Goal: Transaction & Acquisition: Purchase product/service

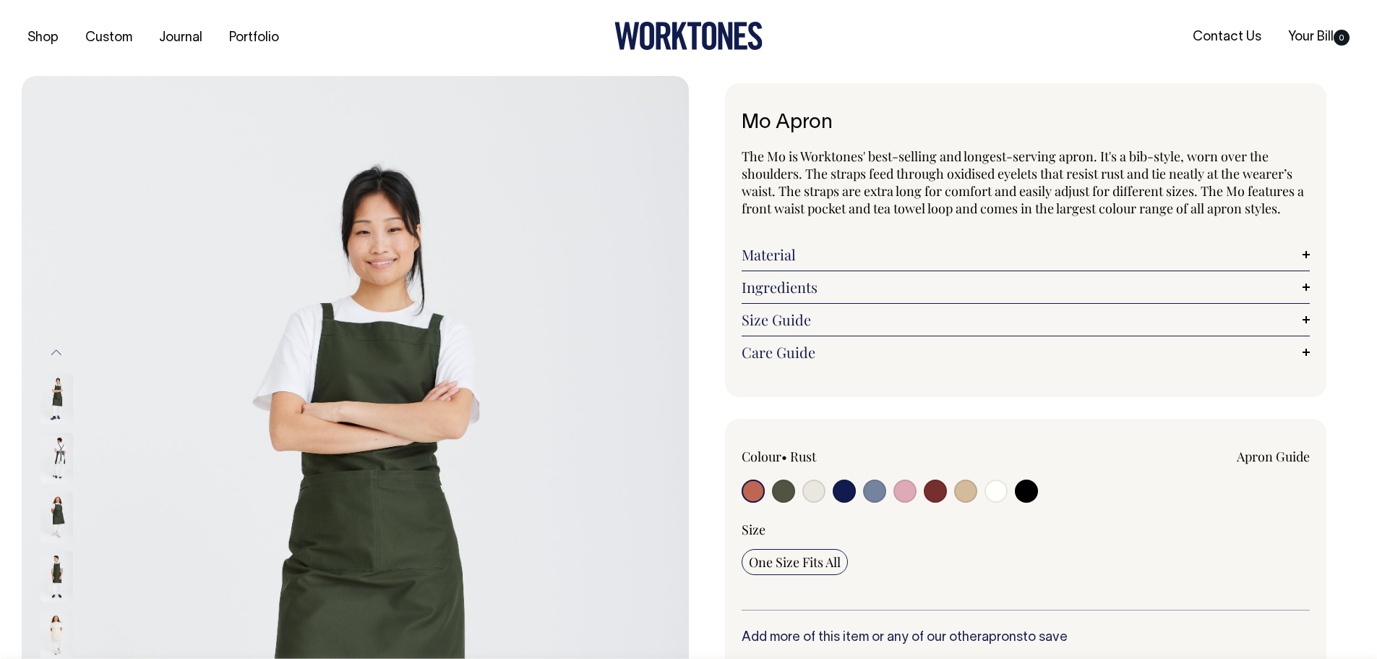
radio input "true"
select select "Olive"
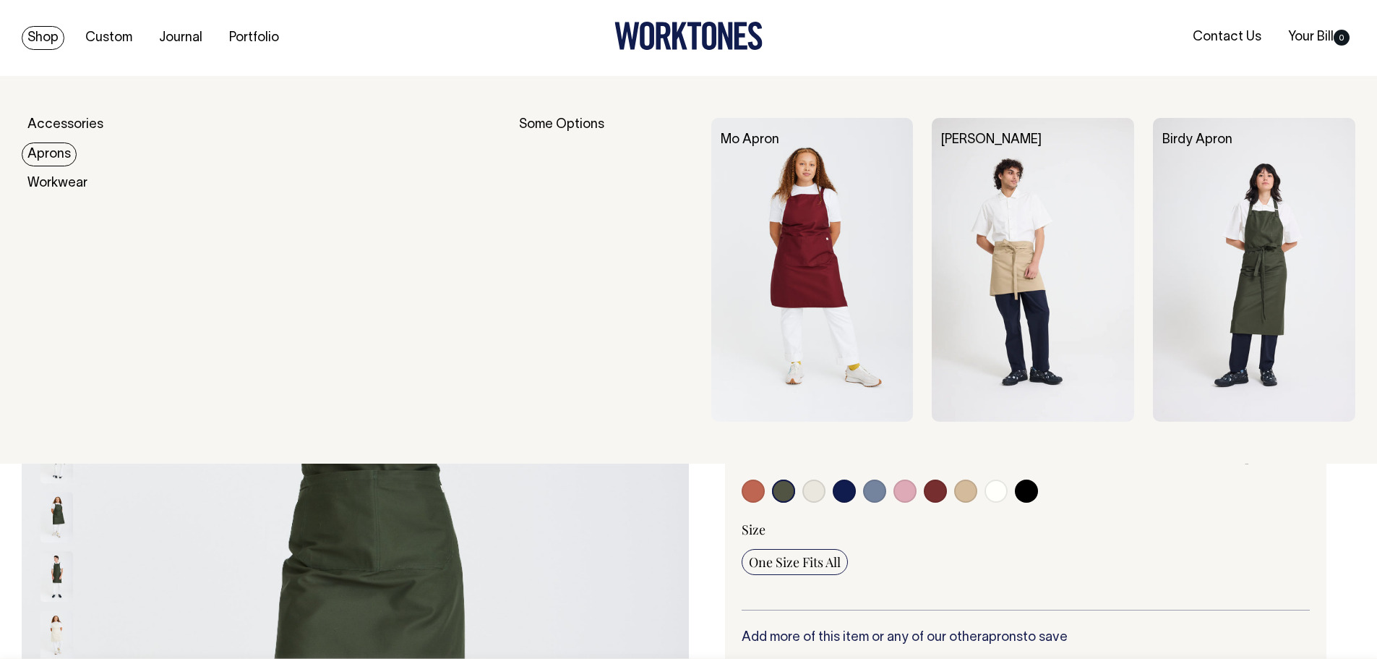
click at [47, 154] on link "Aprons" at bounding box center [49, 154] width 55 height 24
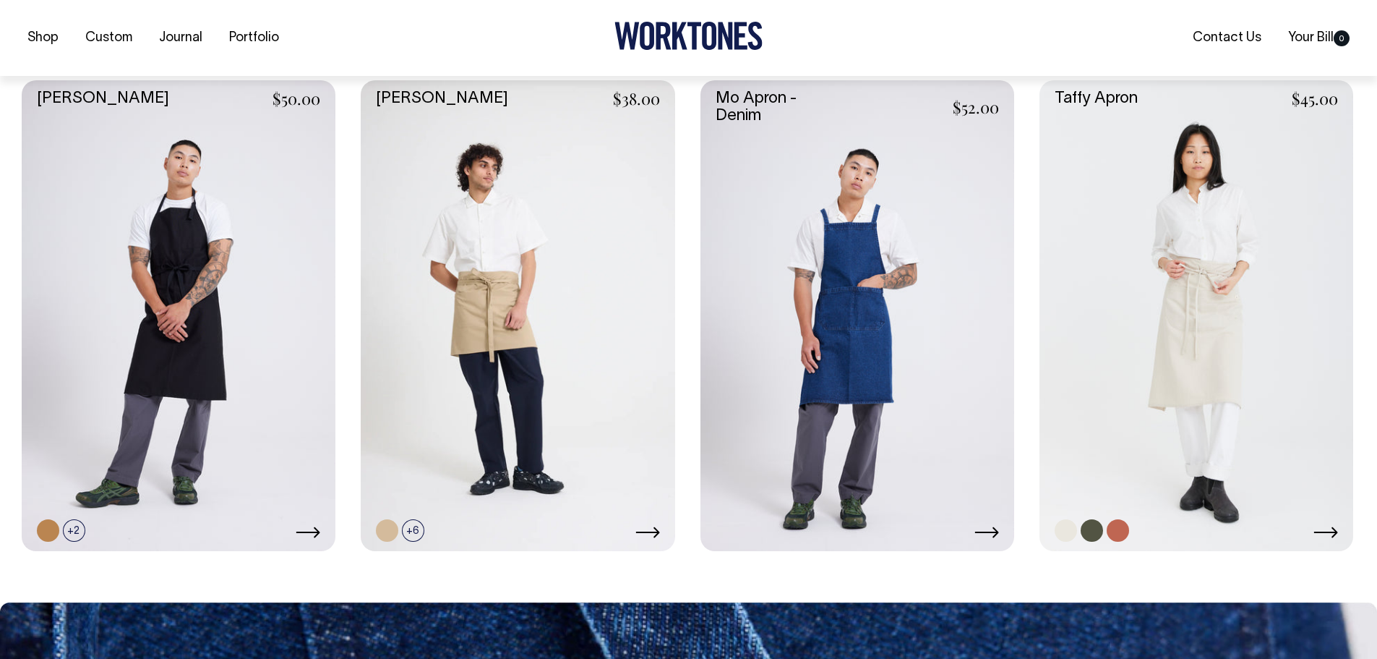
scroll to position [861, 0]
click at [1195, 278] on link at bounding box center [1197, 315] width 314 height 471
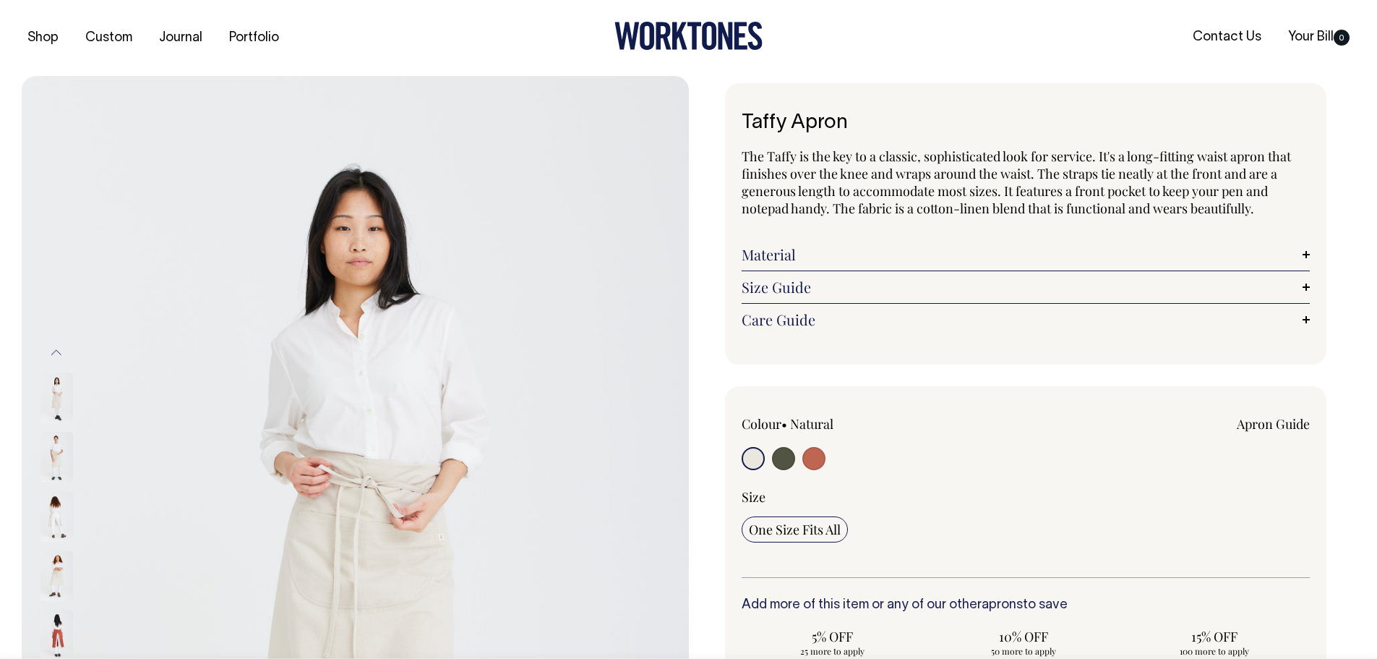
click at [751, 456] on input "radio" at bounding box center [753, 458] width 23 height 23
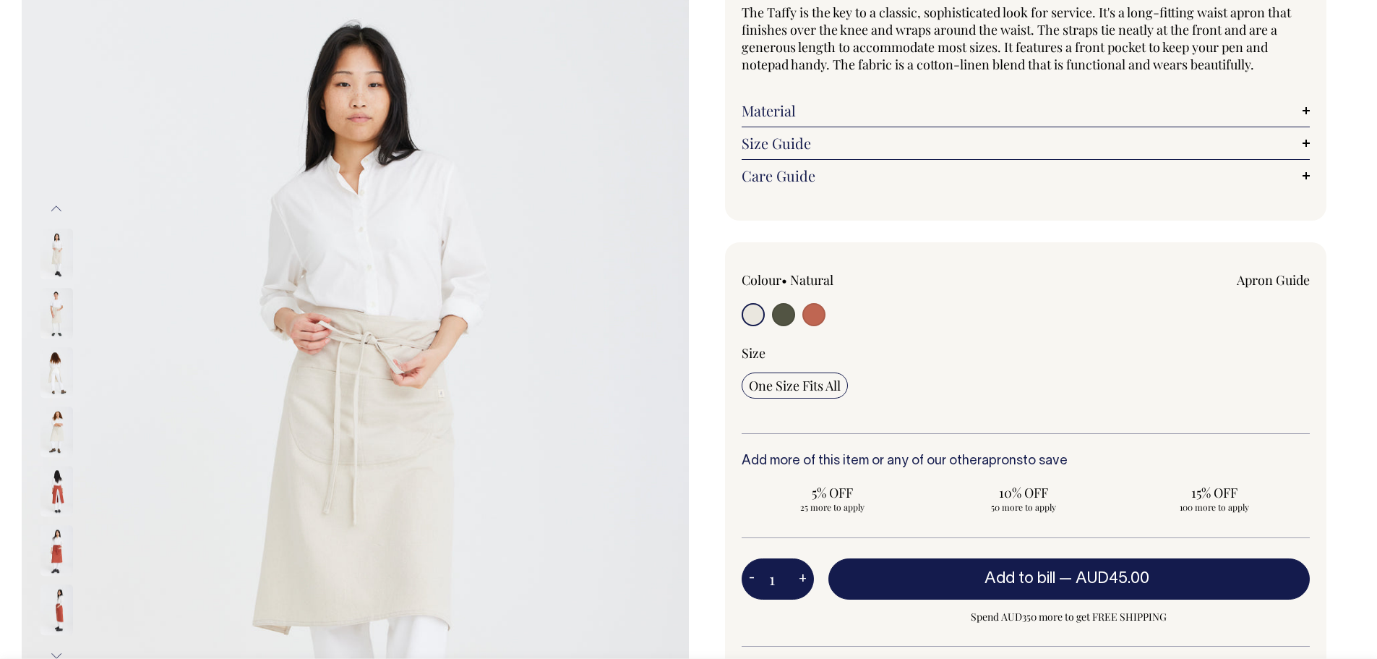
scroll to position [145, 0]
click at [1247, 488] on span "15% OFF" at bounding box center [1215, 491] width 168 height 17
click at [1247, 488] on input "15% OFF 100 more to apply" at bounding box center [1215, 498] width 182 height 38
radio input "true"
type input "100"
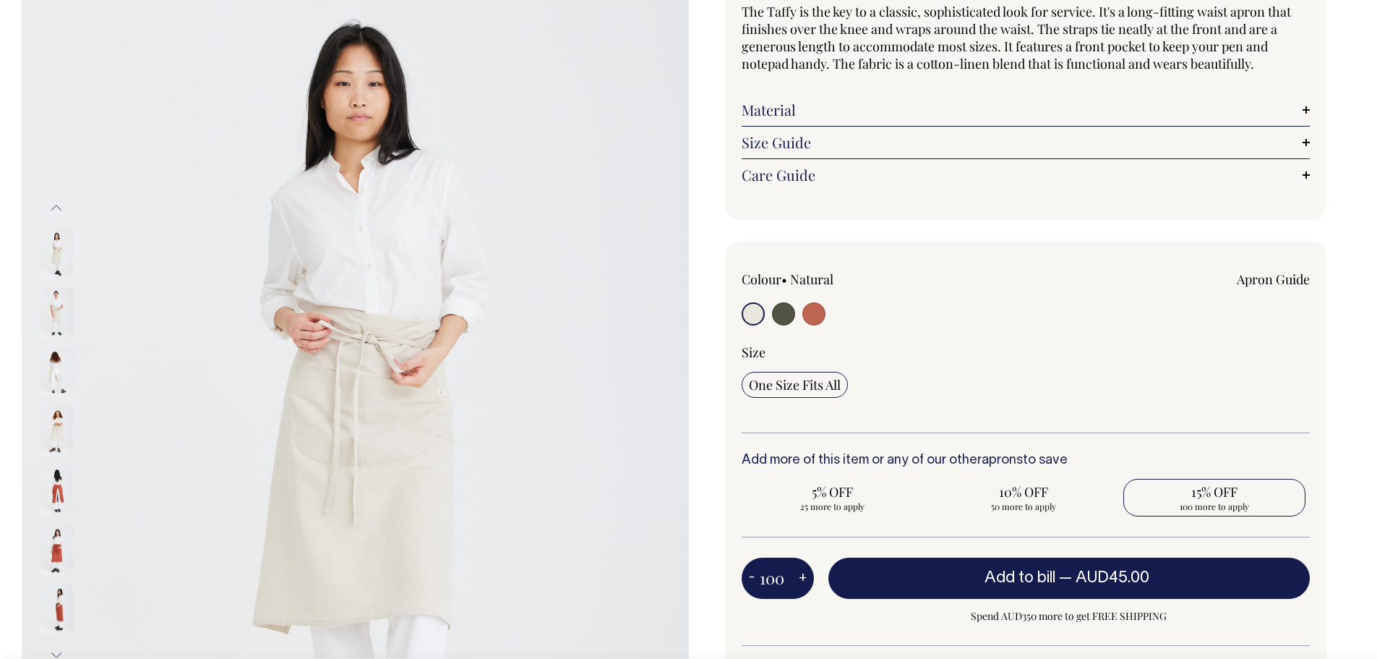
radio input "true"
select select
type input "100"
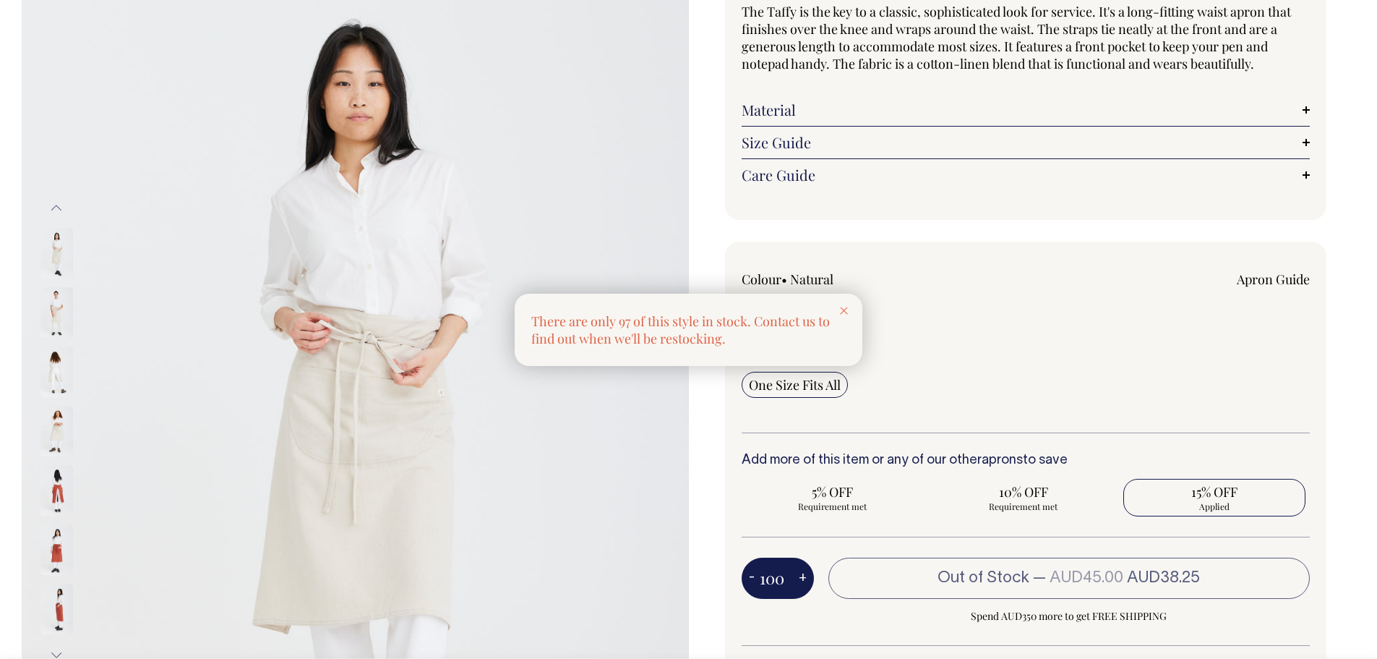
click at [845, 303] on div at bounding box center [844, 310] width 37 height 32
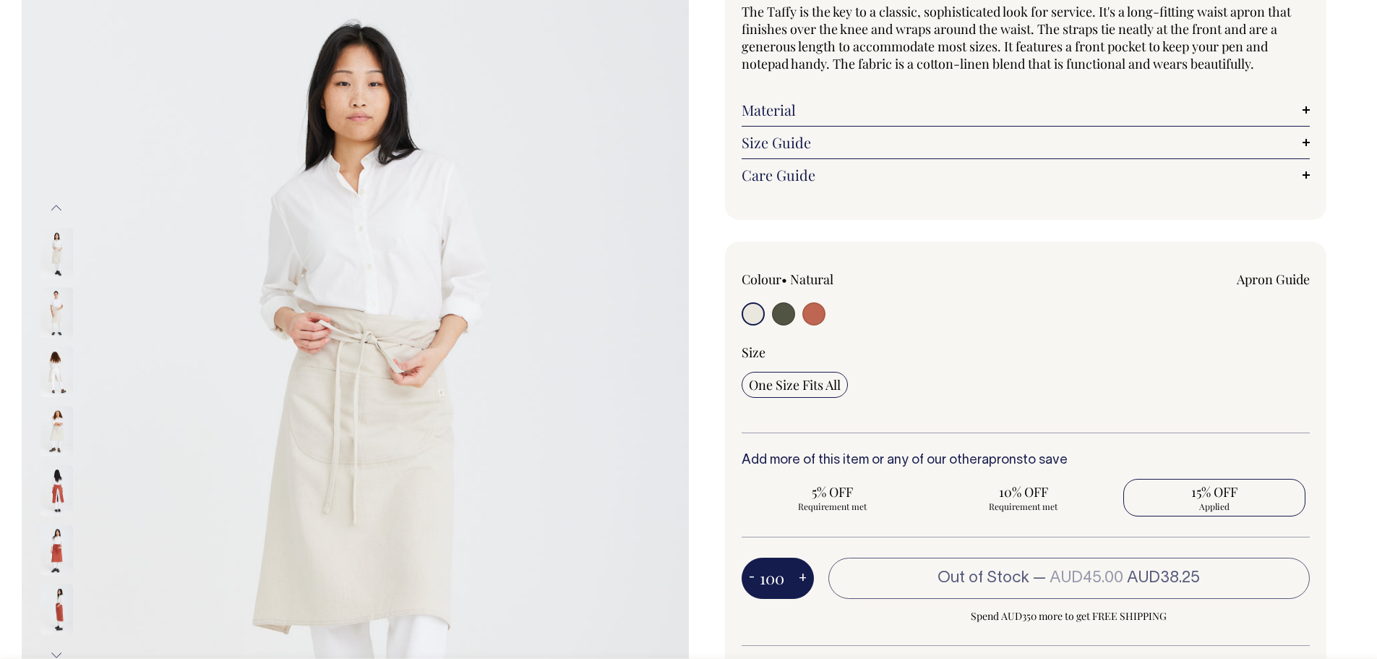
click at [765, 577] on input "100" at bounding box center [778, 577] width 72 height 40
type input "97"
radio input "true"
type input "97"
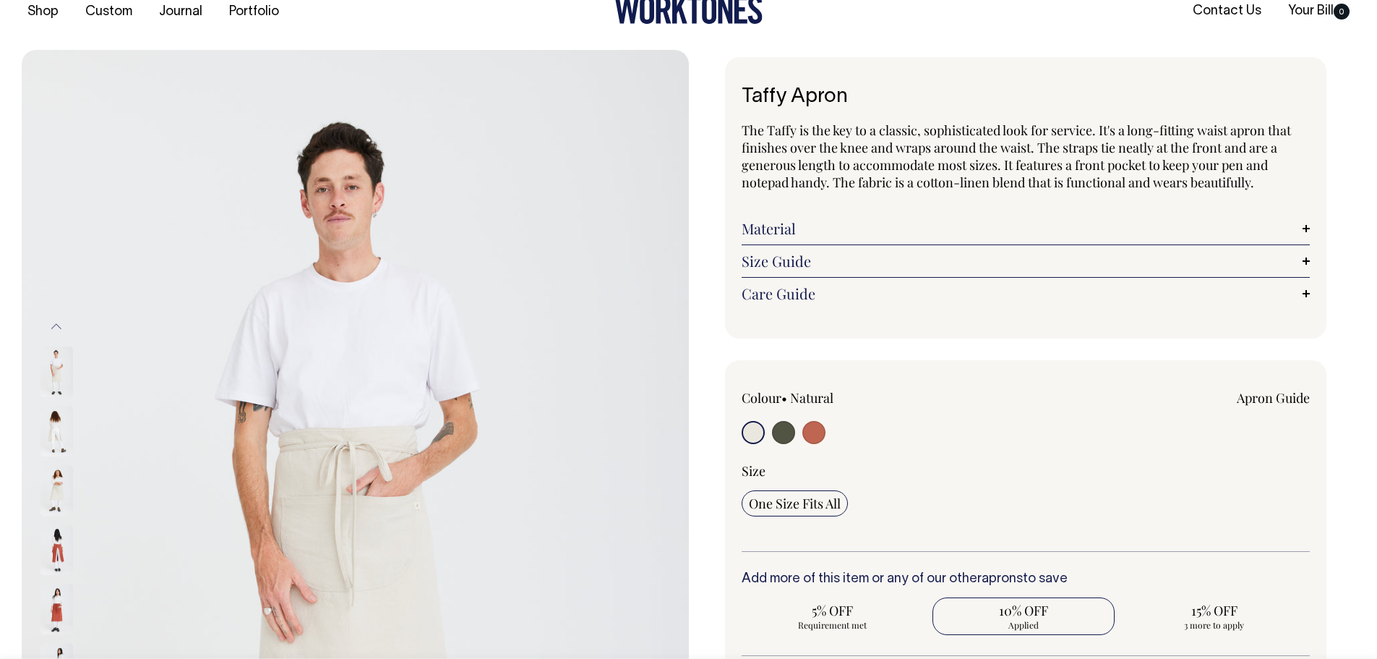
scroll to position [25, 0]
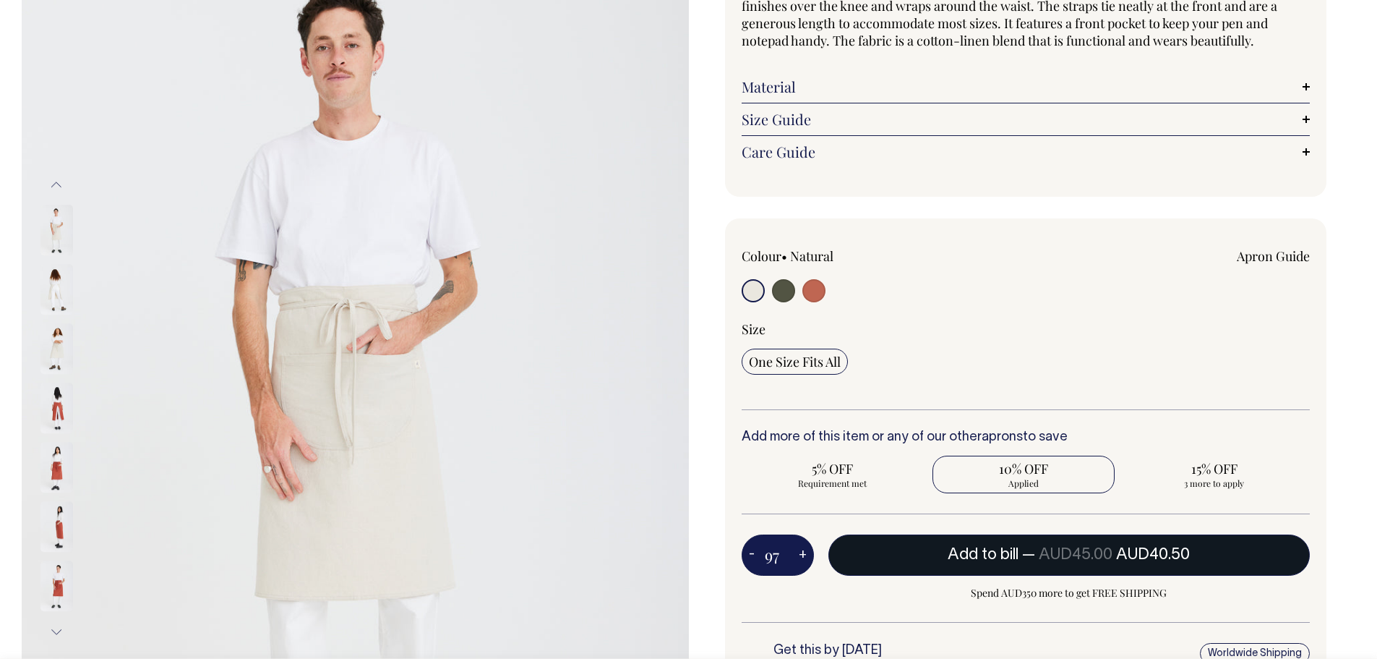
click at [1047, 555] on span "AUD45.00" at bounding box center [1076, 554] width 74 height 14
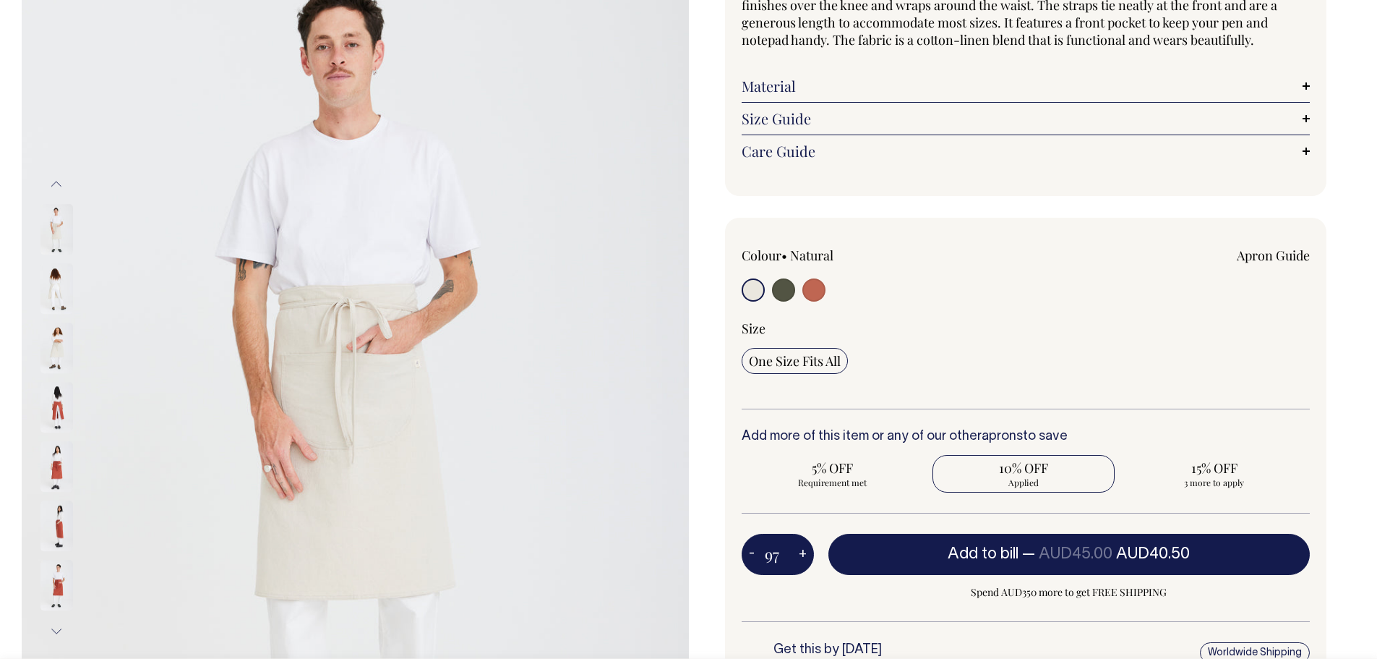
type input "1"
radio input "false"
type input "1"
radio input "true"
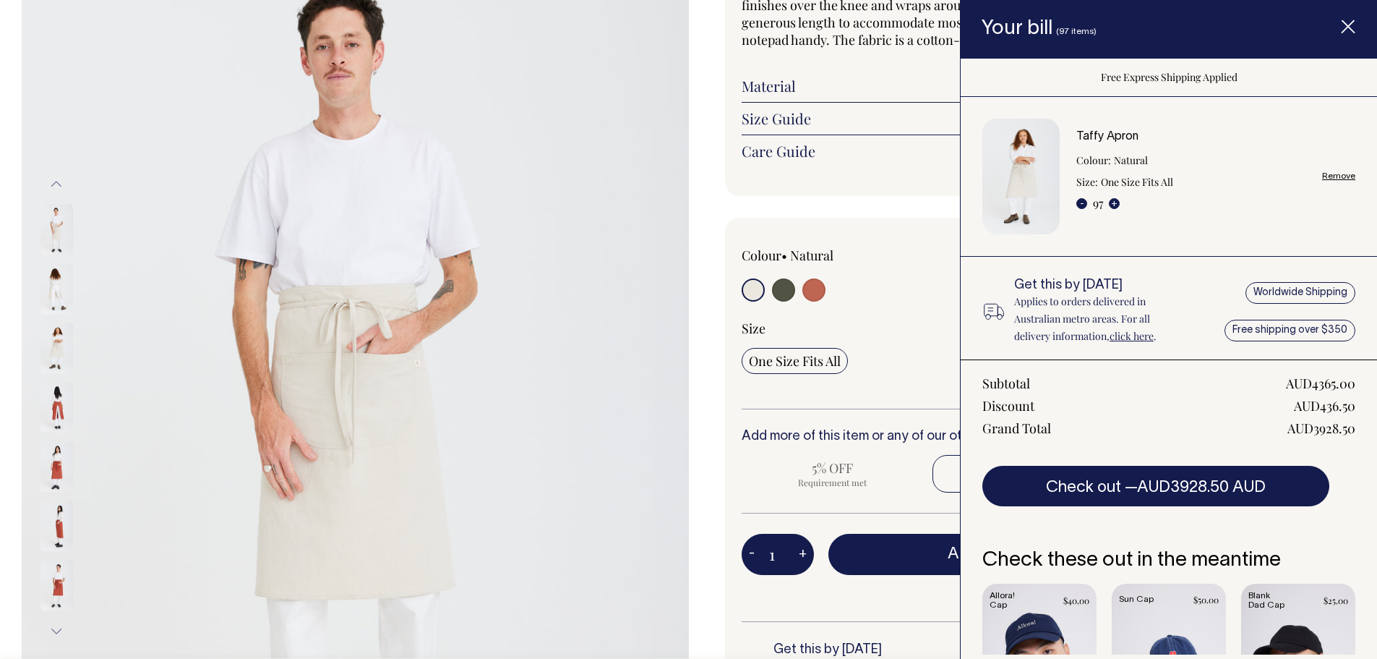
click at [905, 275] on div "Colour • Natural" at bounding box center [856, 276] width 228 height 59
click at [1356, 26] on span "Item added to your cart" at bounding box center [1349, 29] width 58 height 61
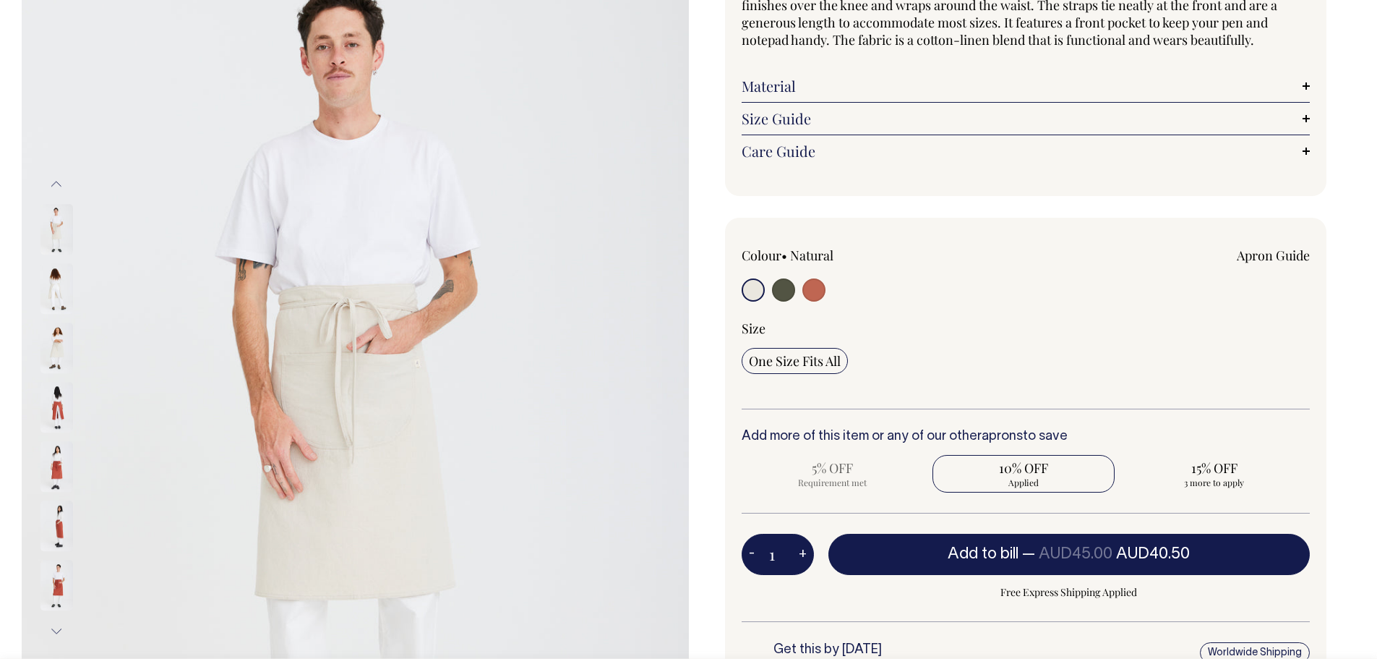
click at [788, 289] on input "radio" at bounding box center [783, 289] width 23 height 23
radio input "true"
select select "Olive"
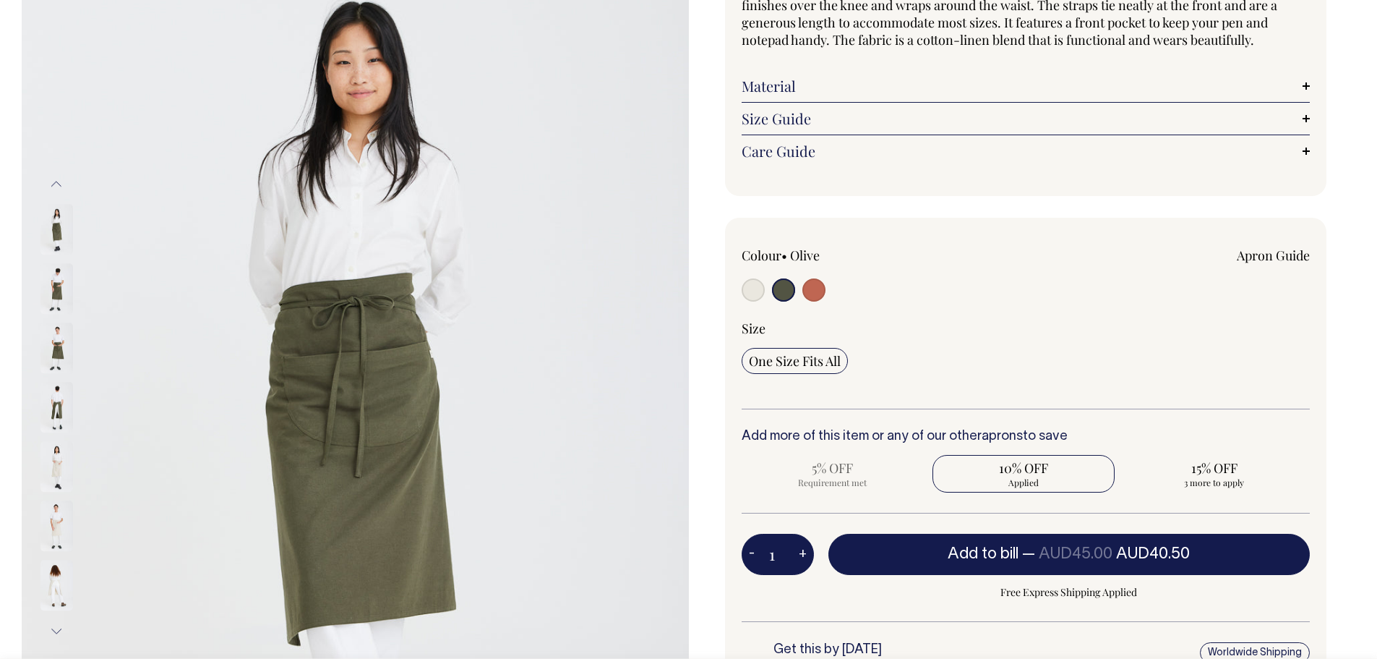
click at [797, 555] on button "+" at bounding box center [803, 554] width 22 height 29
type input "2"
radio input "true"
type input "2"
click at [797, 555] on button "+" at bounding box center [803, 554] width 22 height 29
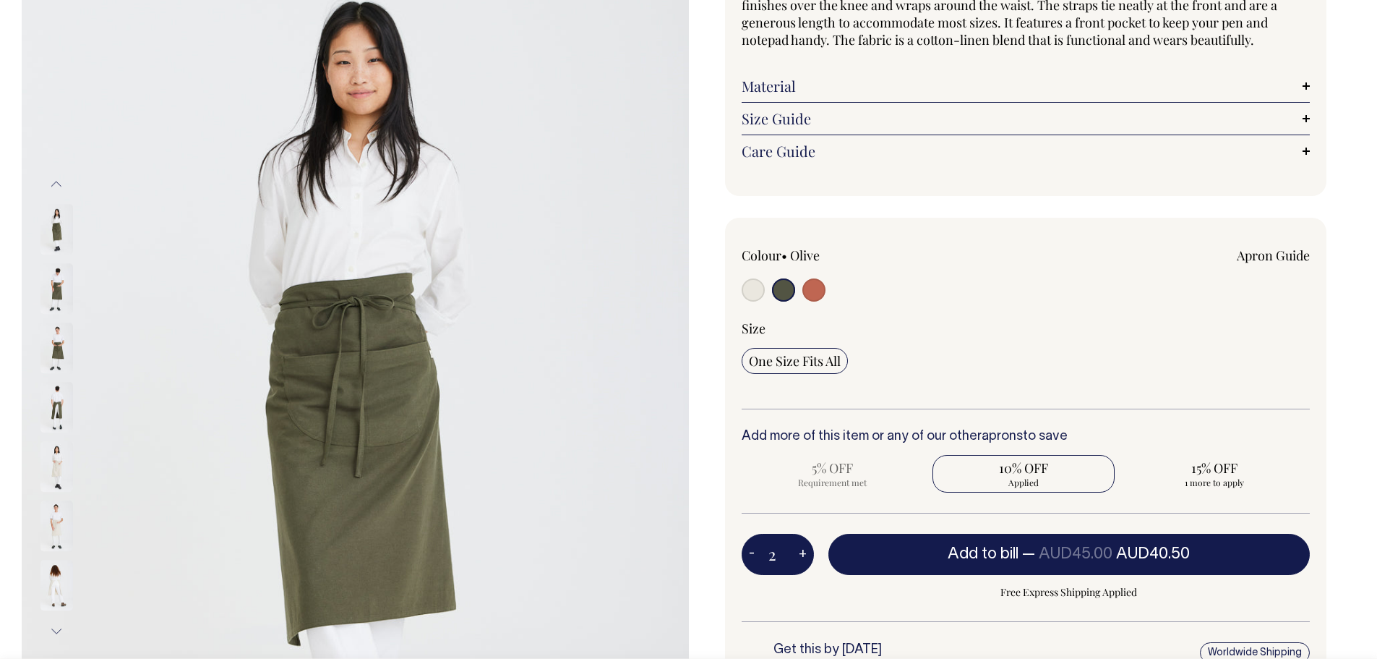
type input "3"
radio input "false"
radio input "true"
type input "3"
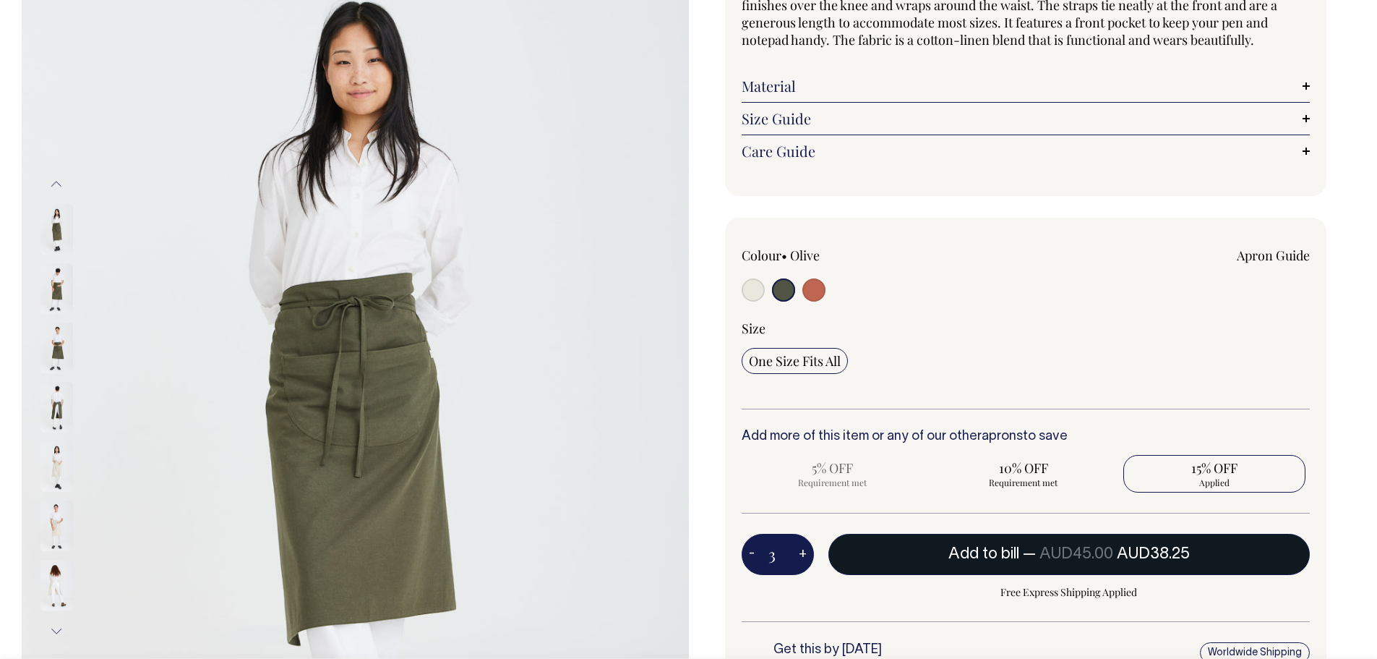
click at [1080, 560] on span "AUD45.00" at bounding box center [1077, 554] width 74 height 14
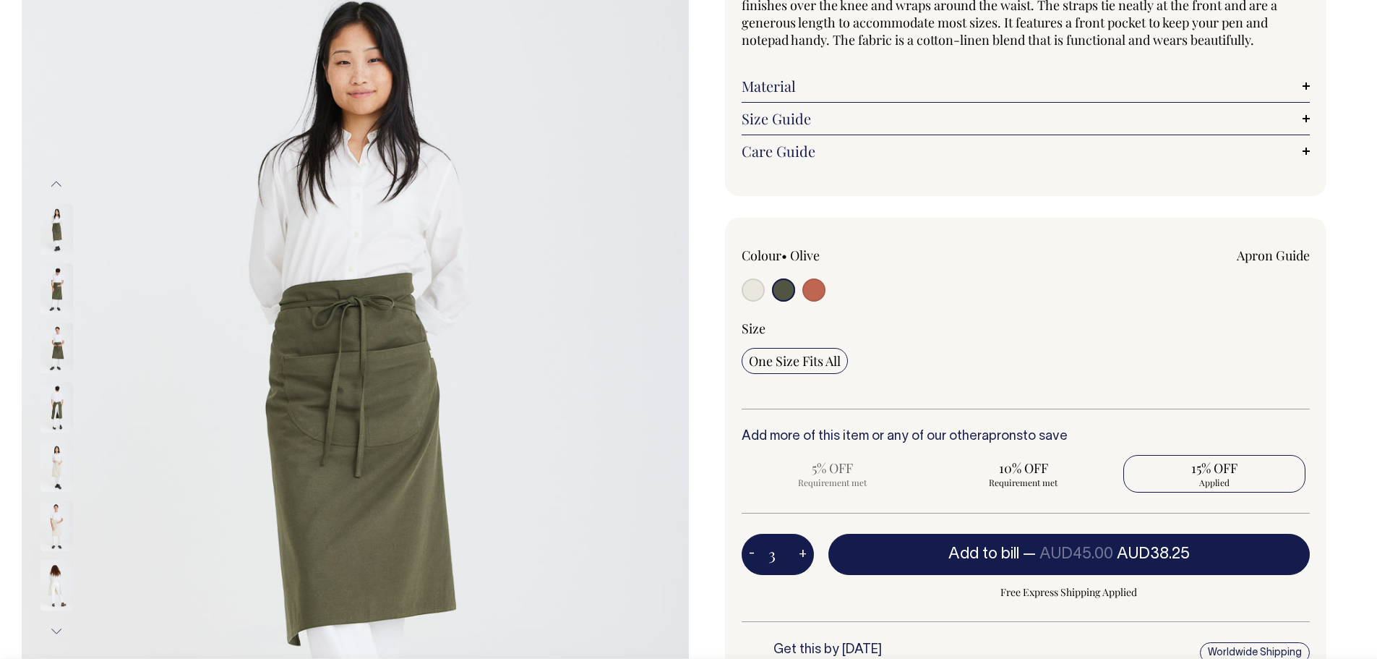
type input "1"
radio input "true"
type input "1"
radio input "false"
radio input "true"
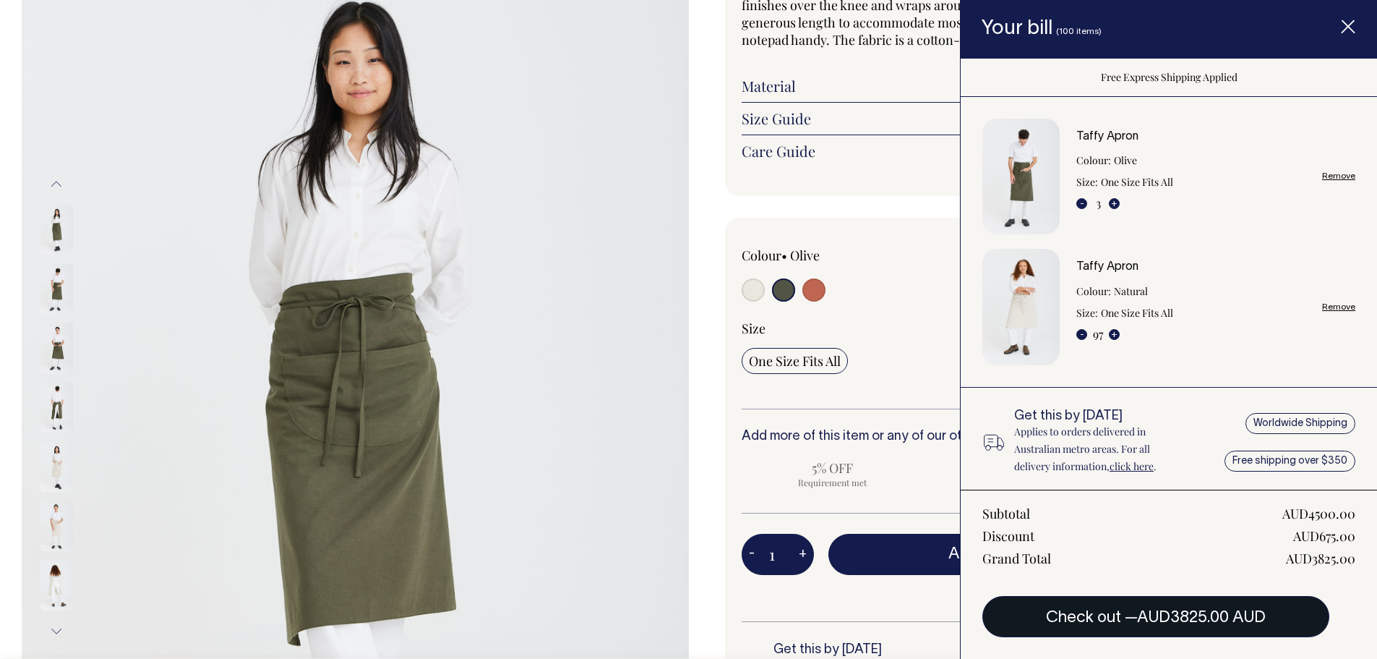
click at [1159, 627] on button "Check out — AUD3825.00 AUD" at bounding box center [1156, 616] width 347 height 40
